Goal: Navigation & Orientation: Go to known website

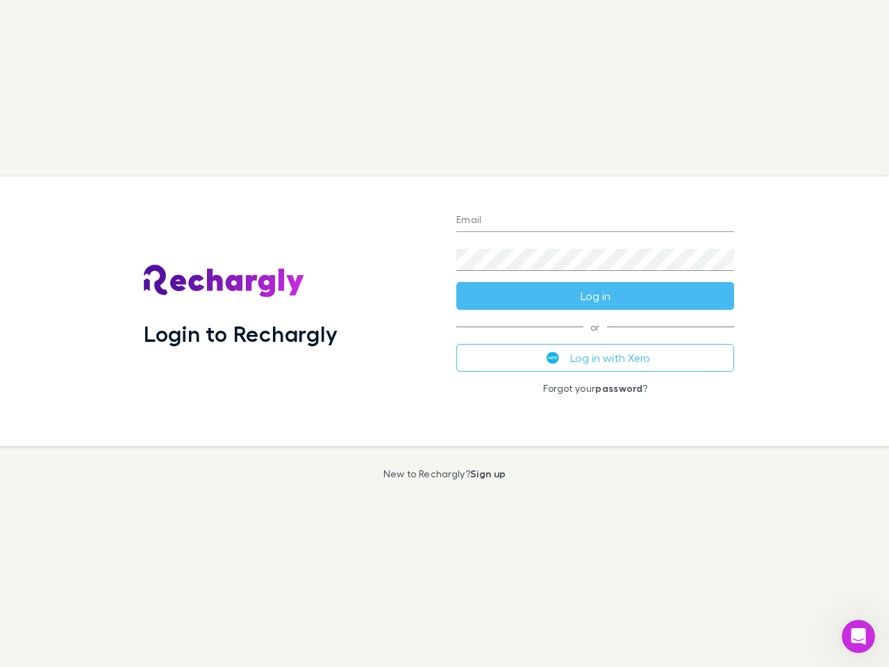
click at [445, 334] on div "Login to Rechargly" at bounding box center [289, 311] width 313 height 270
click at [595, 221] on input "Email" at bounding box center [595, 221] width 278 height 22
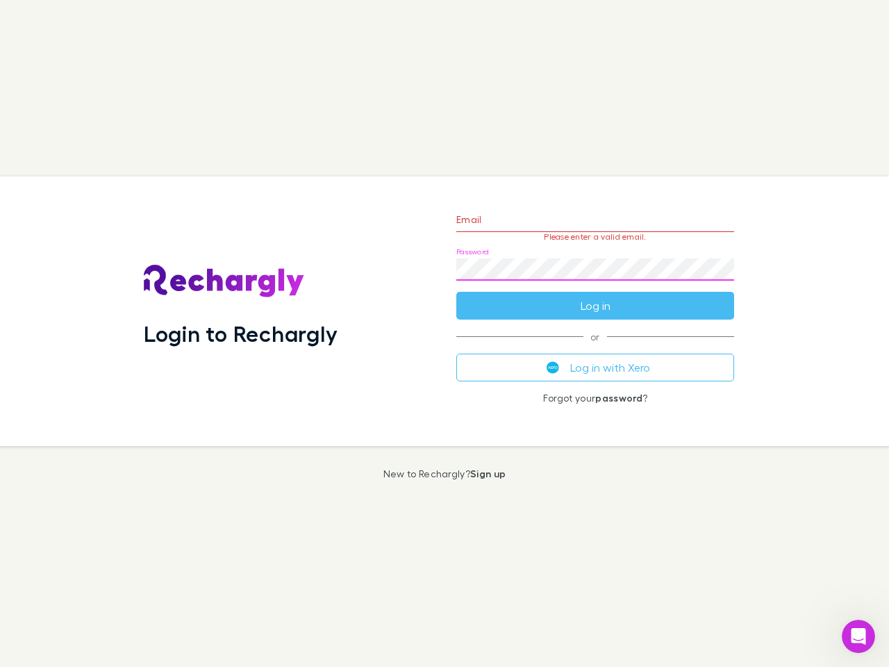
click at [595, 296] on form "Email Please enter a valid email. Password Log in" at bounding box center [595, 259] width 278 height 121
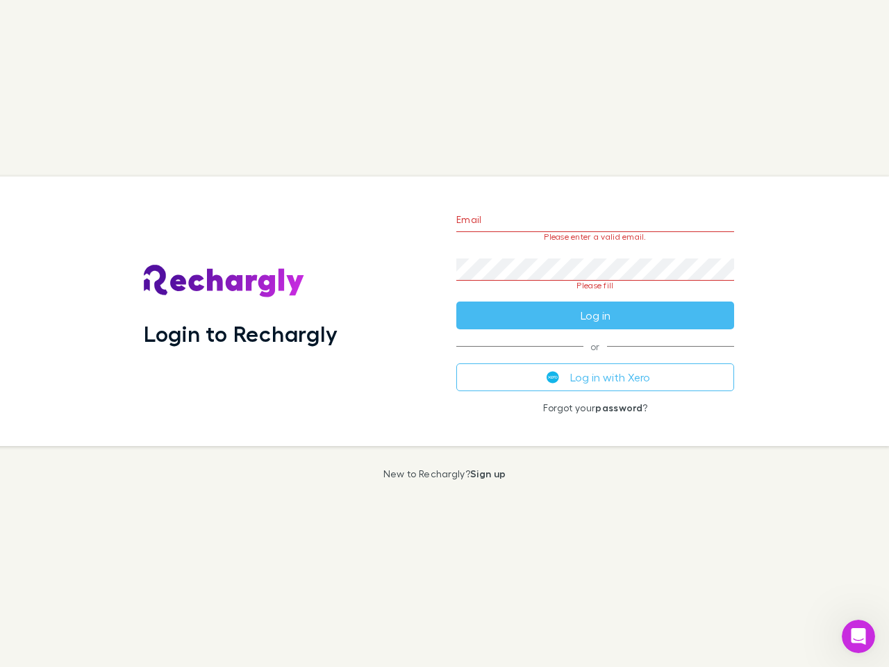
click at [595, 358] on div "Email Please enter a valid email. Password Please fill Log in or Log in with Xe…" at bounding box center [595, 311] width 300 height 270
click at [859, 636] on icon "Open Intercom Messenger" at bounding box center [859, 636] width 23 height 23
